Goal: Information Seeking & Learning: Learn about a topic

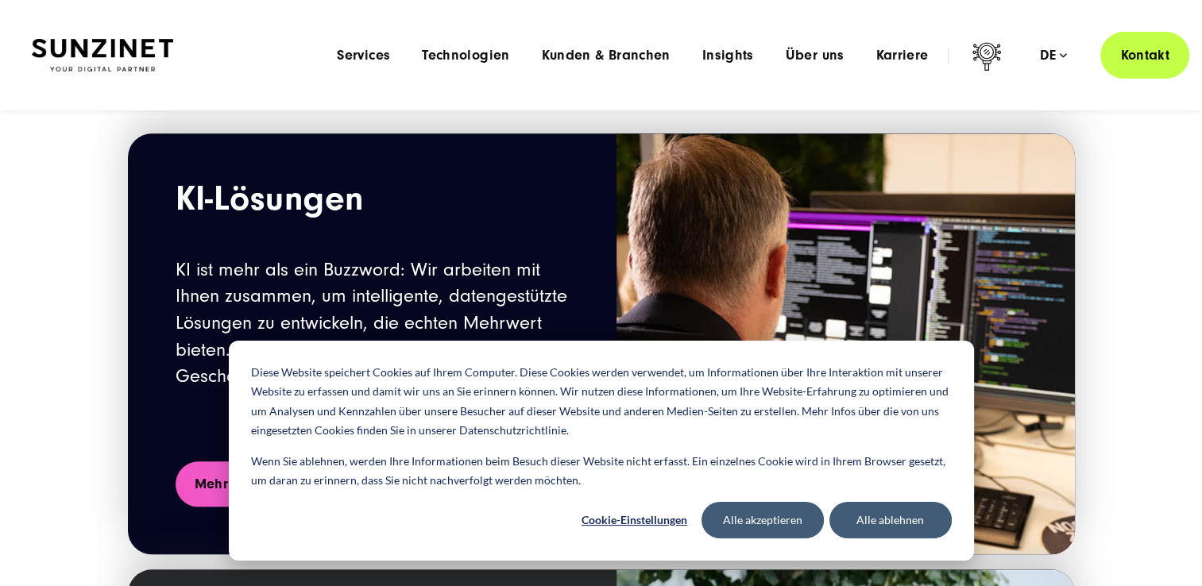
scroll to position [1630, 0]
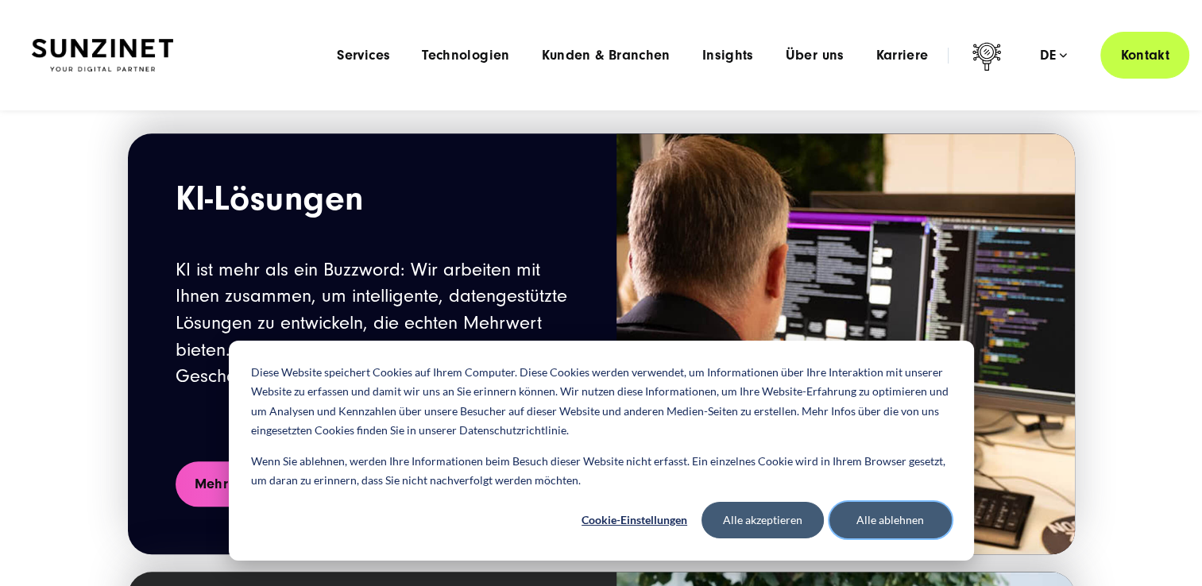
click at [919, 509] on button "Alle ablehnen" at bounding box center [890, 520] width 122 height 37
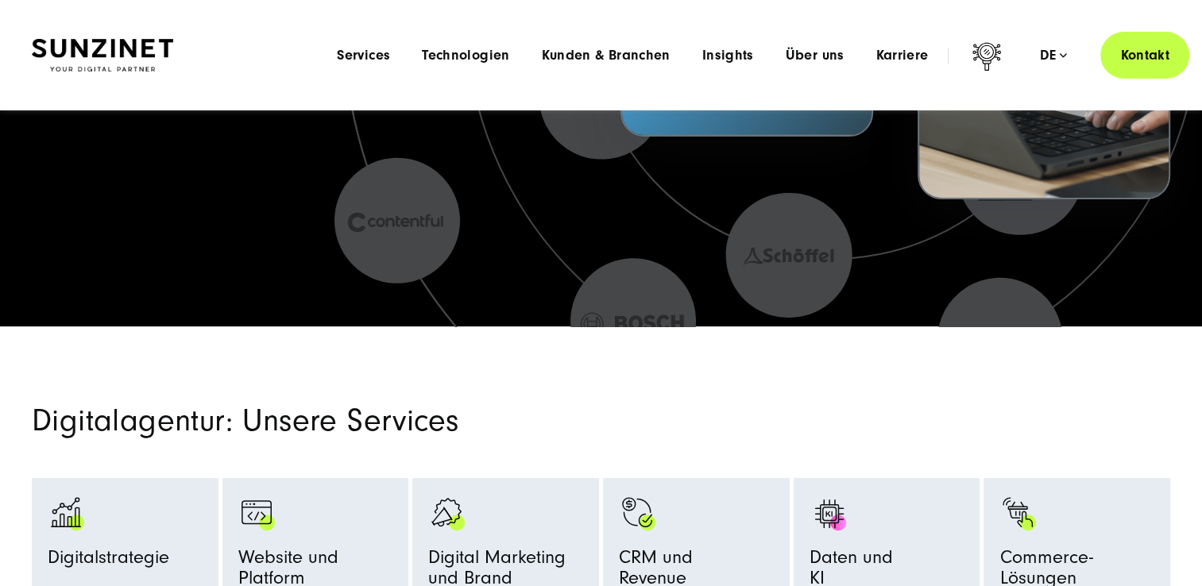
scroll to position [0, 0]
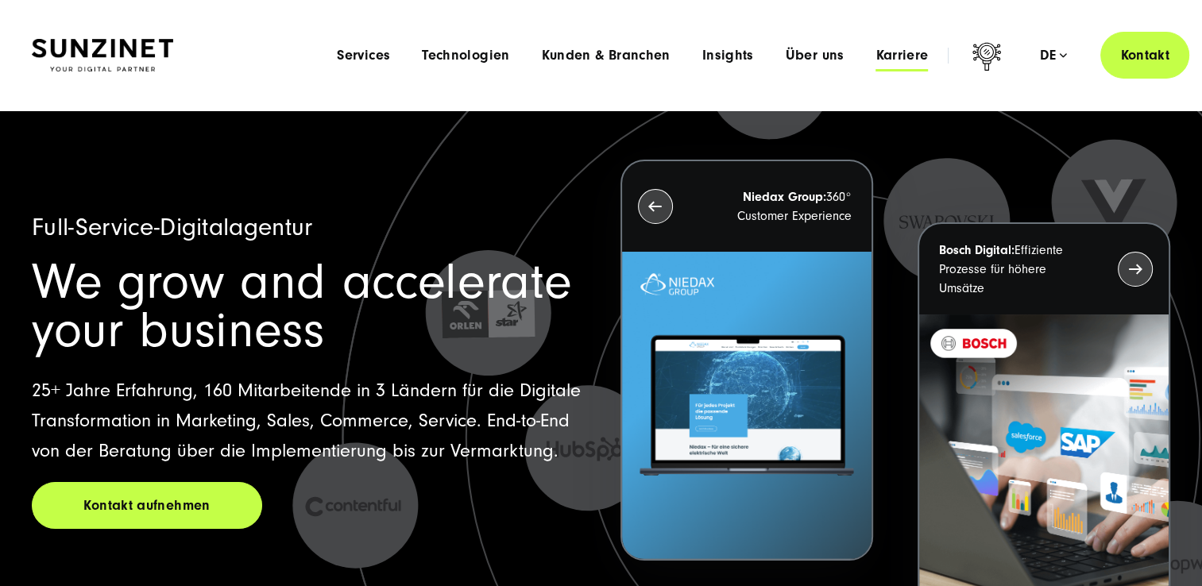
click at [906, 57] on span "Karriere" at bounding box center [901, 56] width 52 height 16
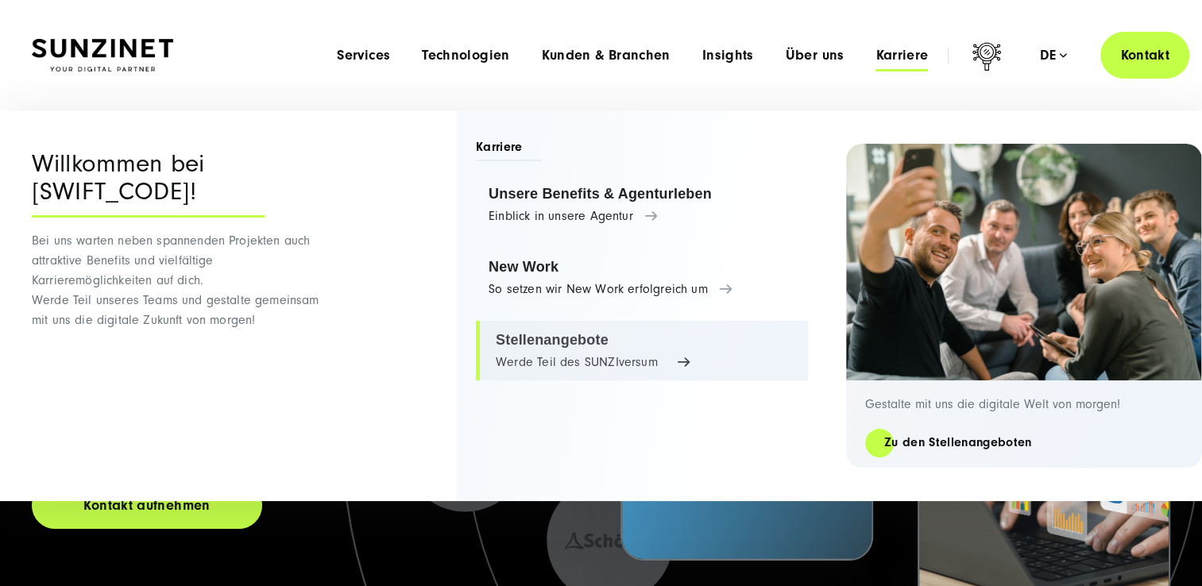
click at [541, 359] on link "Stellenangebote Werde Teil des SUNZIversum" at bounding box center [642, 351] width 332 height 60
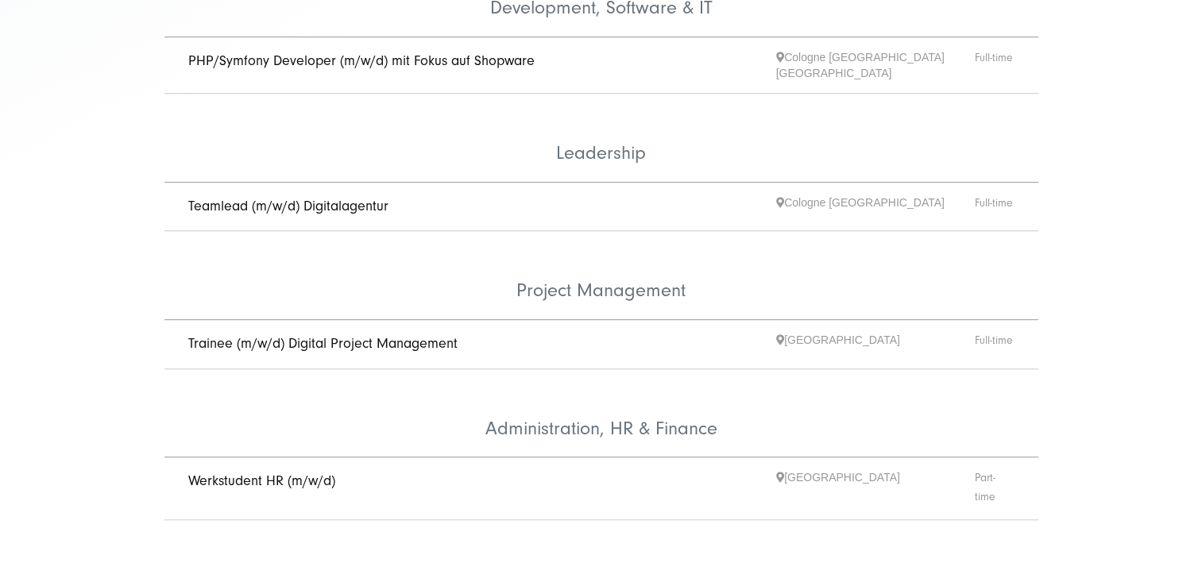
scroll to position [717, 0]
click at [315, 334] on link "Trainee (m/w/d) Digital Project Management" at bounding box center [322, 342] width 269 height 17
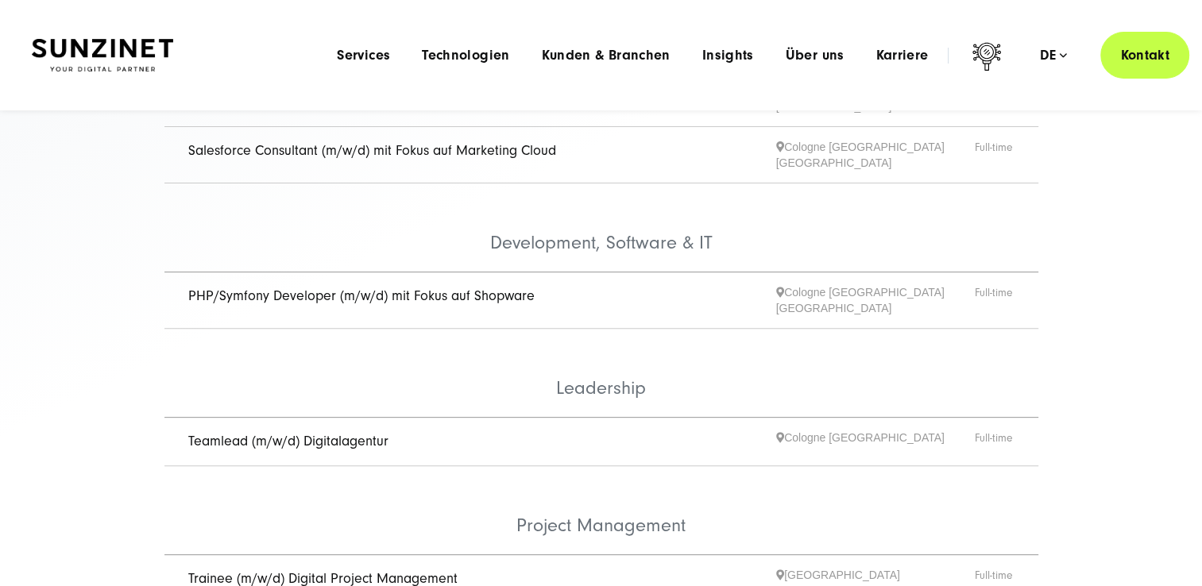
scroll to position [470, 0]
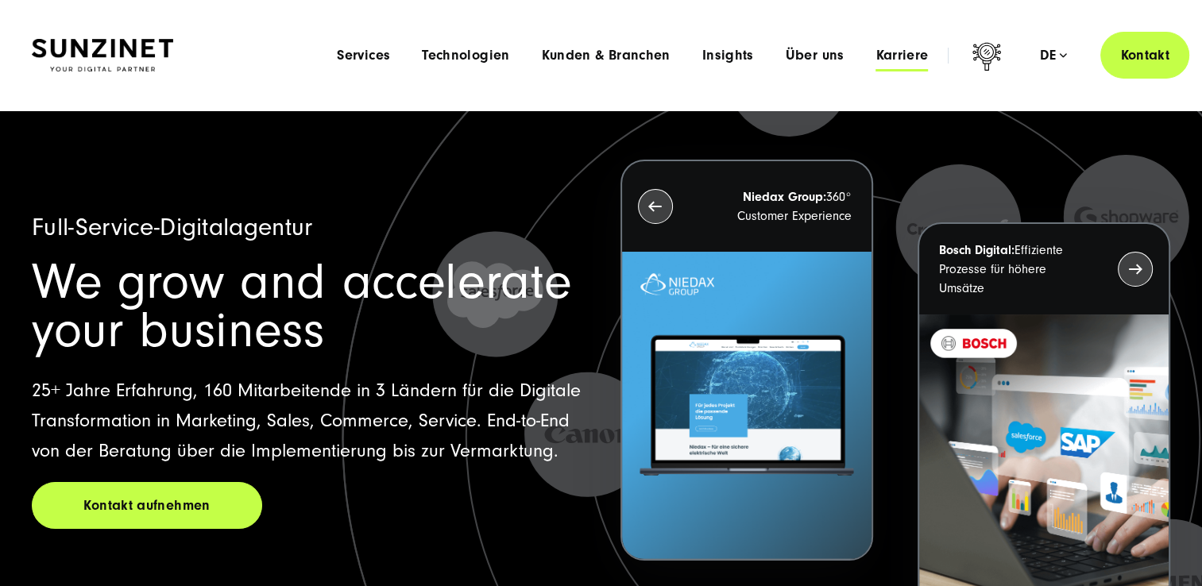
click at [905, 48] on span "Karriere" at bounding box center [901, 56] width 52 height 16
